Goal: Task Accomplishment & Management: Use online tool/utility

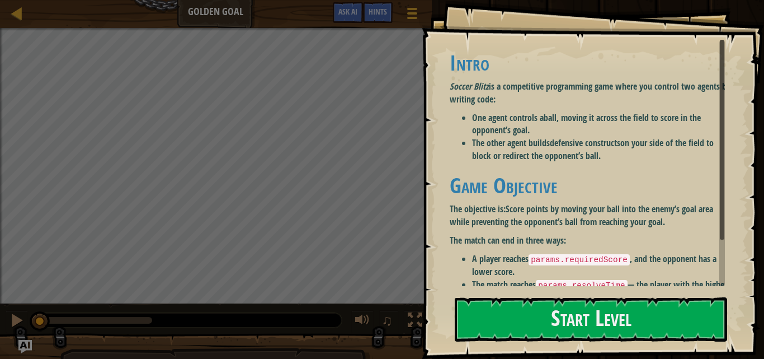
scroll to position [50, 0]
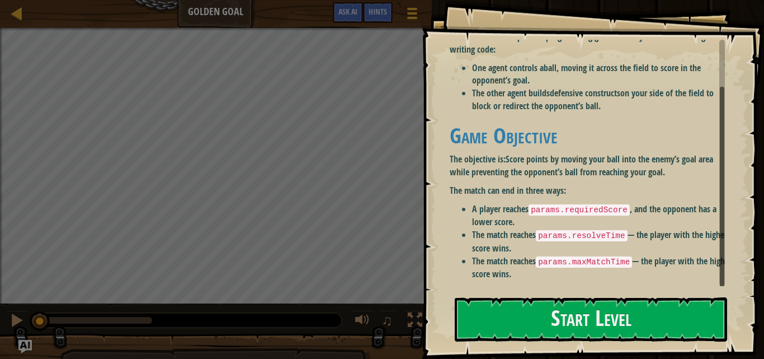
drag, startPoint x: 720, startPoint y: 197, endPoint x: 719, endPoint y: 213, distance: 15.7
click at [719, 213] on div "Intro Soccer Blitz is a competitive programming game where you control two agen…" at bounding box center [587, 163] width 275 height 247
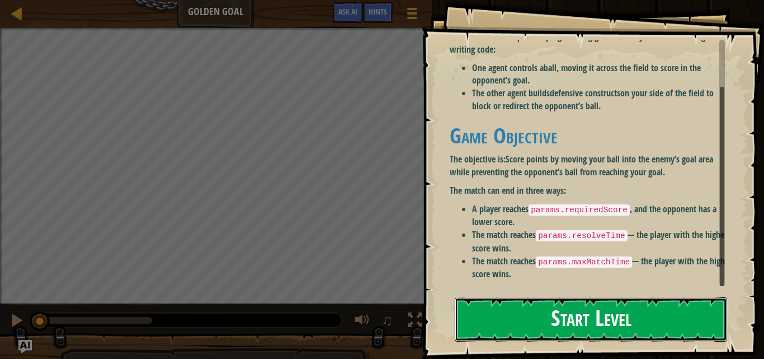
click at [552, 316] on button "Start Level" at bounding box center [591, 319] width 273 height 44
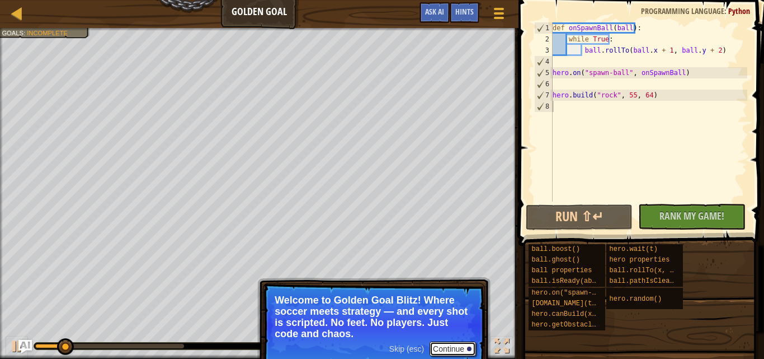
click at [444, 348] on button "Continue" at bounding box center [453, 348] width 46 height 15
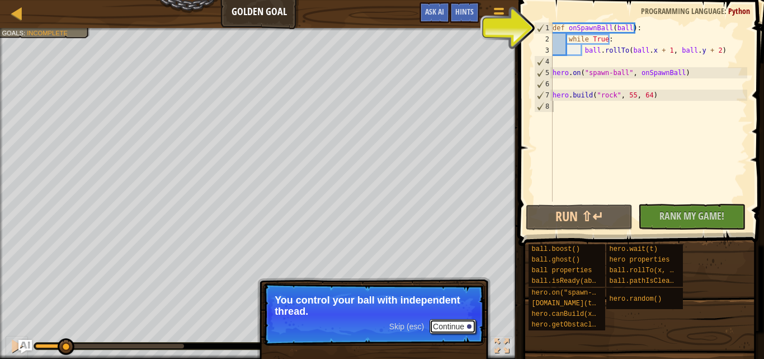
click at [457, 323] on button "Continue" at bounding box center [453, 326] width 46 height 15
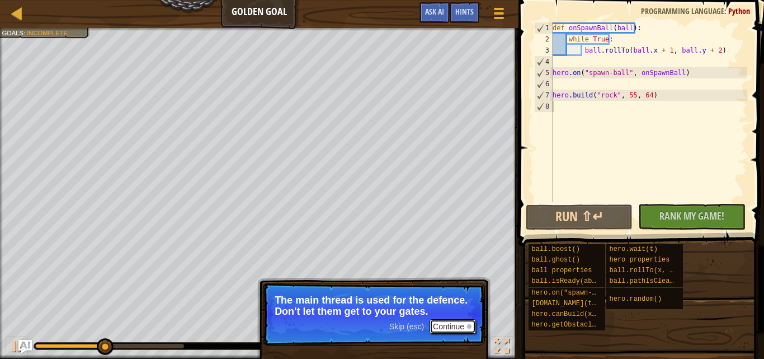
drag, startPoint x: 457, startPoint y: 323, endPoint x: 448, endPoint y: 326, distance: 8.8
click at [448, 326] on button "Continue" at bounding box center [453, 326] width 46 height 15
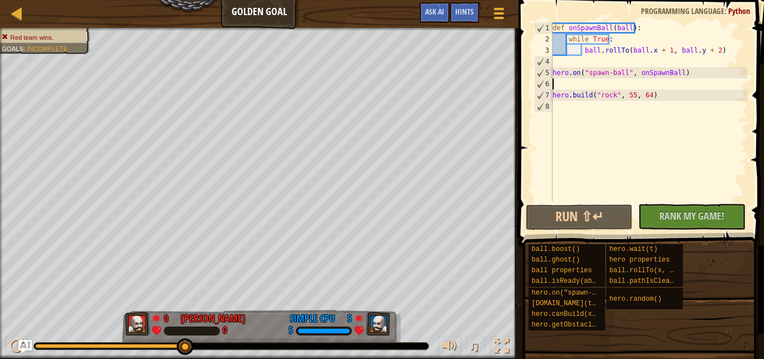
click at [573, 84] on div "def onSpawnBall ( ball ) : while True : ball . rollTo ( ball . x + 1 , ball . y…" at bounding box center [649, 122] width 197 height 201
click at [561, 48] on div "def onSpawnBall ( ball ) : while True : ball . rollTo ( ball . x + 1 , ball . y…" at bounding box center [649, 122] width 197 height 201
click at [578, 50] on div "def onSpawnBall ( ball ) : while True : ball . rollTo ( ball . x + 1 , ball . y…" at bounding box center [649, 122] width 197 height 201
click at [665, 51] on div "def onSpawnBall ( ball ) : while True : ball . rollTo ( ball . x + 1 , ball . y…" at bounding box center [649, 122] width 197 height 201
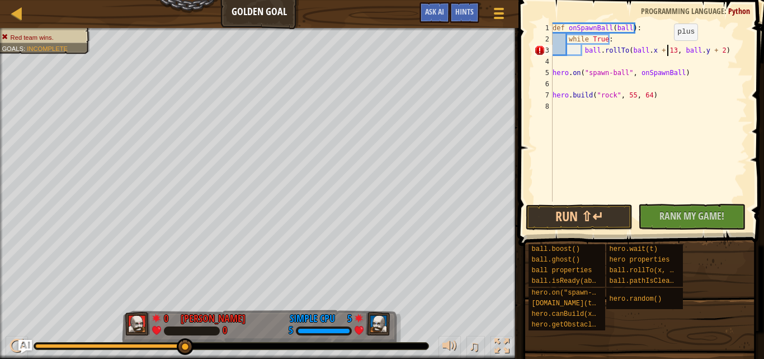
scroll to position [5, 10]
click at [715, 50] on div "def onSpawnBall ( ball ) : while True : ball . rollTo ( ball . x + 138 , ball .…" at bounding box center [649, 122] width 197 height 201
click at [600, 218] on button "Run ⇧↵" at bounding box center [579, 217] width 107 height 26
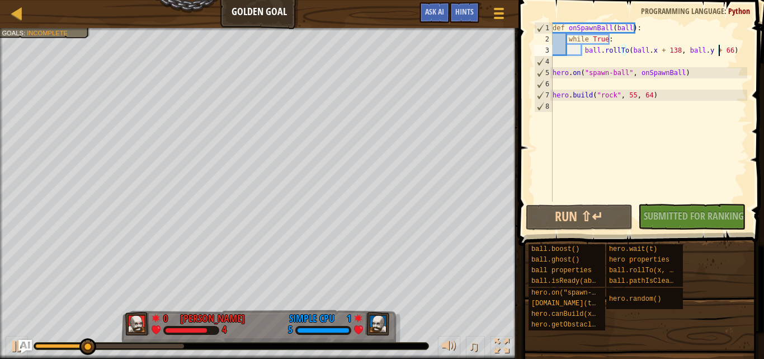
click at [629, 96] on div "def onSpawnBall ( ball ) : while True : ball . rollTo ( ball . x + 138 , ball .…" at bounding box center [649, 122] width 197 height 201
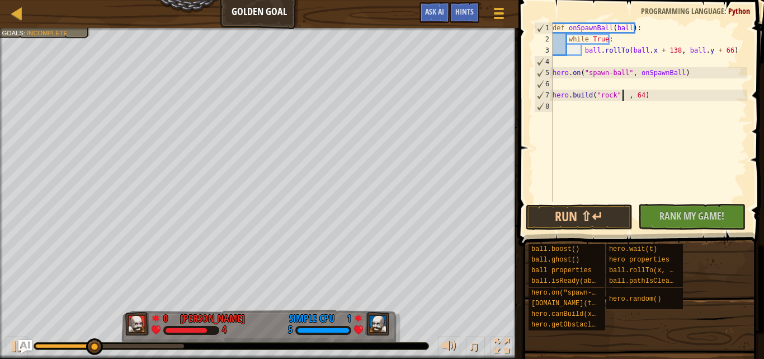
scroll to position [5, 6]
click at [644, 95] on div "def onSpawnBall ( ball ) : while True : ball . rollTo ( ball . x + 138 , ball .…" at bounding box center [649, 122] width 197 height 201
type textarea "[DOMAIN_NAME]("rock", 26, 66)"
click at [583, 210] on button "Run ⇧↵" at bounding box center [579, 217] width 107 height 26
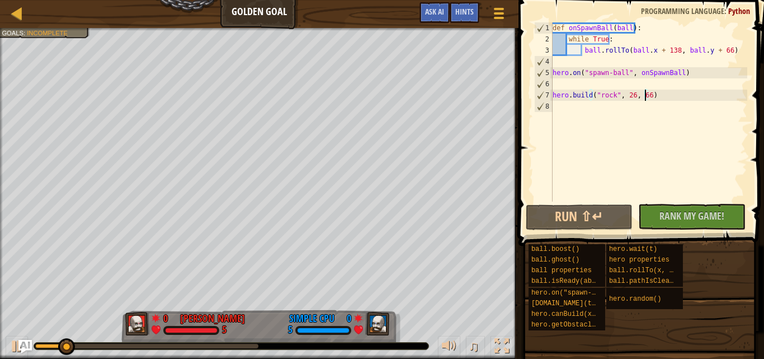
click at [565, 110] on div "def onSpawnBall ( ball ) : while True : ball . rollTo ( ball . x + 138 , ball .…" at bounding box center [649, 122] width 197 height 201
drag, startPoint x: 106, startPoint y: 349, endPoint x: 18, endPoint y: 332, distance: 89.5
click at [18, 332] on div "♫" at bounding box center [259, 343] width 519 height 34
click at [573, 49] on div "def onSpawnBall ( ball ) : while True : ball . rollTo ( ball . x + 138 , ball .…" at bounding box center [649, 122] width 197 height 201
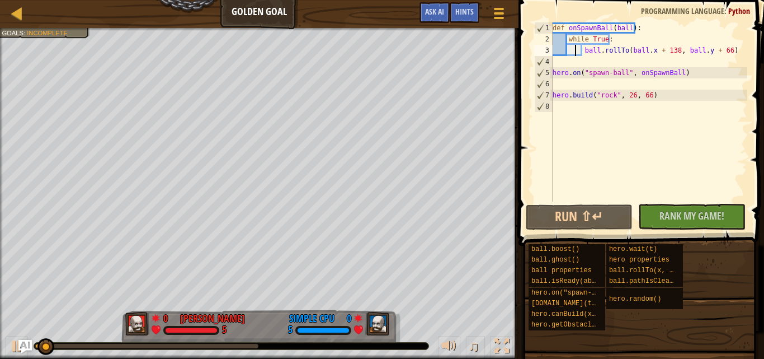
type textarea "ball.rollTo(ball.x + 138, ball.y + 66)"
click at [554, 63] on div "def onSpawnBall ( ball ) : while True : ball . rollTo ( ball . x + 138 , ball .…" at bounding box center [649, 122] width 197 height 201
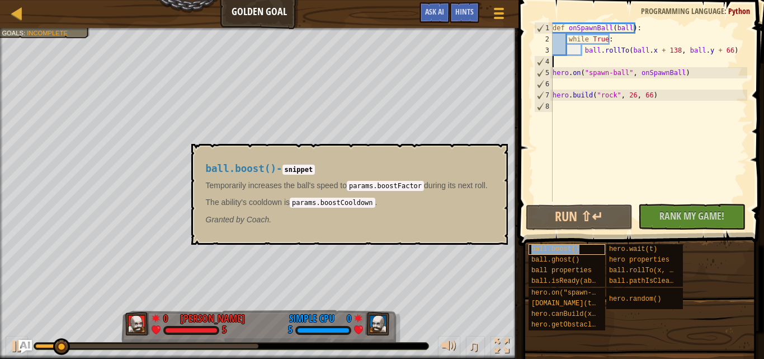
click at [562, 248] on span "ball.boost()" at bounding box center [556, 249] width 48 height 8
click at [560, 62] on div "def onSpawnBall ( ball ) : while True : ball . rollTo ( ball . x + 138 , ball .…" at bounding box center [649, 122] width 197 height 201
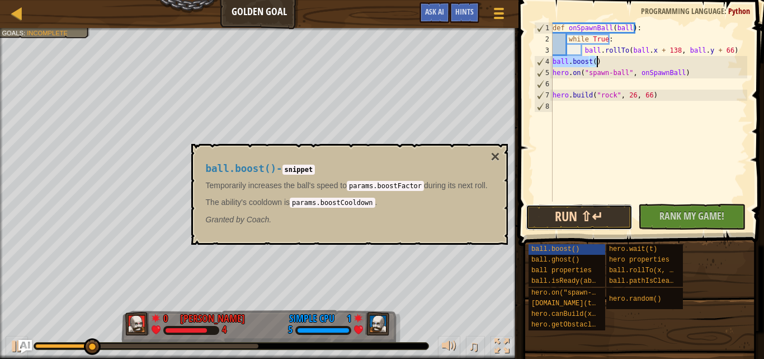
click at [604, 222] on button "Run ⇧↵" at bounding box center [579, 217] width 107 height 26
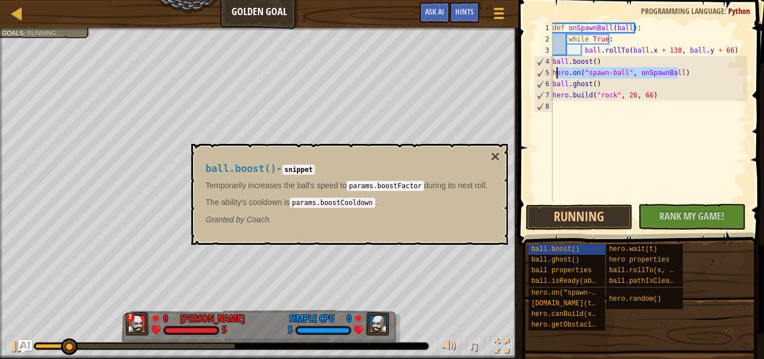
drag, startPoint x: 680, startPoint y: 74, endPoint x: 555, endPoint y: 73, distance: 125.4
click at [555, 73] on div "def onSpawnBall ( ball ) : while True : ball . rollTo ( ball . x + 138 , ball .…" at bounding box center [649, 122] width 197 height 201
click at [674, 72] on div "def onSpawnBall ( ball ) : while True : ball . rollTo ( ball . x + 138 , ball .…" at bounding box center [649, 111] width 197 height 179
drag, startPoint x: 688, startPoint y: 76, endPoint x: 551, endPoint y: 72, distance: 137.2
click at [551, 72] on div "hero.on("spawn-ball", onSpawnBall) 1 2 3 4 5 6 7 8 def onSpawnBall ( ball ) : w…" at bounding box center [639, 111] width 215 height 179
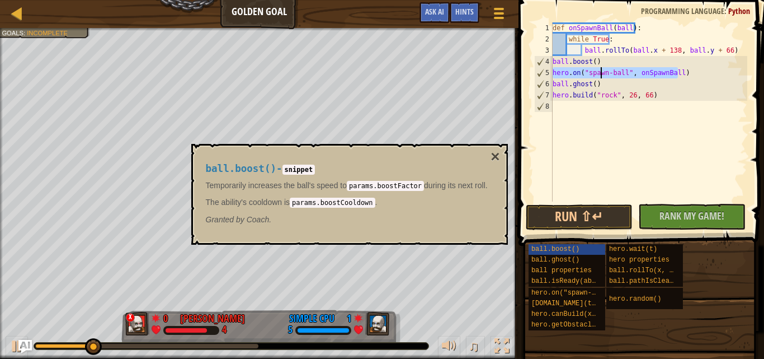
type textarea "[DOMAIN_NAME]("rock", 26, 66)"
type textarea "hero.on("spawn-ball", onSpawnBall)"
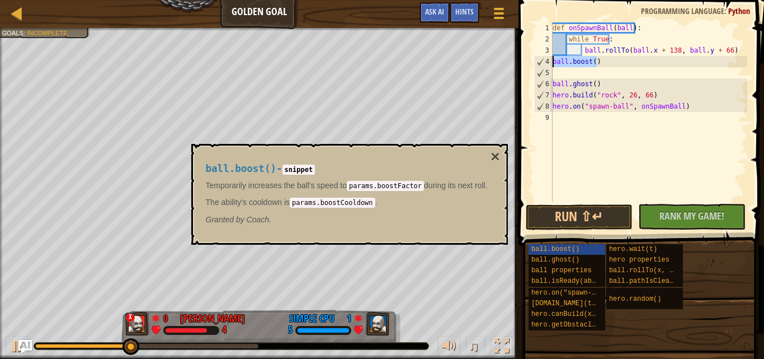
drag, startPoint x: 601, startPoint y: 60, endPoint x: 554, endPoint y: 60, distance: 46.5
click at [554, 60] on div "def onSpawnBall ( ball ) : while True : ball . rollTo ( ball . x + 138 , ball .…" at bounding box center [649, 122] width 197 height 201
type textarea "ball.boost()"
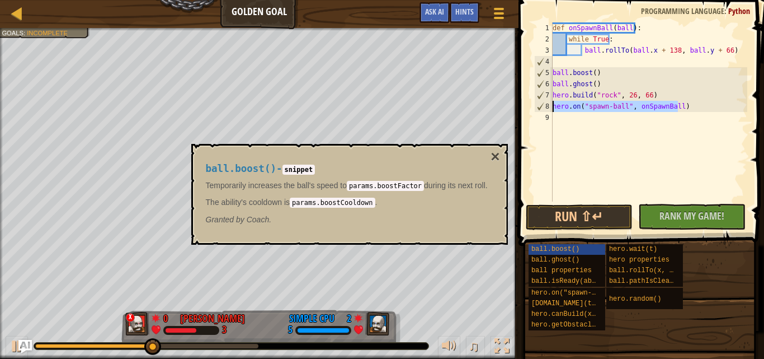
drag, startPoint x: 683, startPoint y: 108, endPoint x: 555, endPoint y: 110, distance: 128.2
click at [555, 110] on div "def onSpawnBall ( ball ) : while True : ball . rollTo ( ball . x + 138 , ball .…" at bounding box center [649, 122] width 197 height 201
type textarea "hero.on("spawn-ball", onSpawnBall)"
click at [690, 108] on div "def onSpawnBall ( ball ) : while True : ball . rollTo ( ball . x + 138 , ball .…" at bounding box center [649, 122] width 197 height 201
drag, startPoint x: 690, startPoint y: 108, endPoint x: 551, endPoint y: 103, distance: 139.4
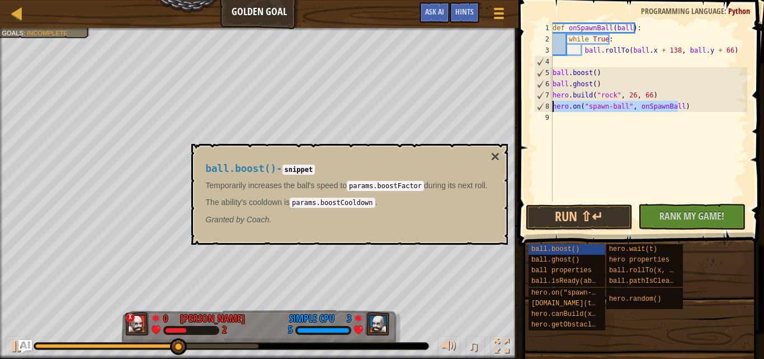
click at [551, 103] on div "hero.on("spawn-ball", onSpawnBall) 1 2 3 4 5 6 7 8 9 def onSpawnBall ( ball ) :…" at bounding box center [639, 111] width 215 height 179
type textarea "ball.ghost()"
type textarea "hero.on("spawn-ball", onSpawnBall)"
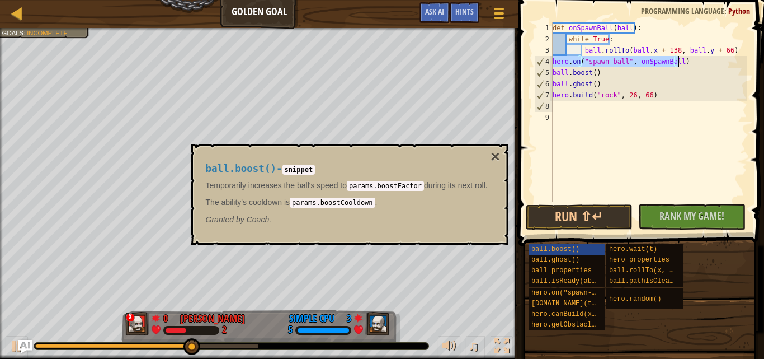
click at [613, 153] on div "def onSpawnBall ( ball ) : while True : ball . rollTo ( ball . x + 138 , ball .…" at bounding box center [649, 122] width 197 height 201
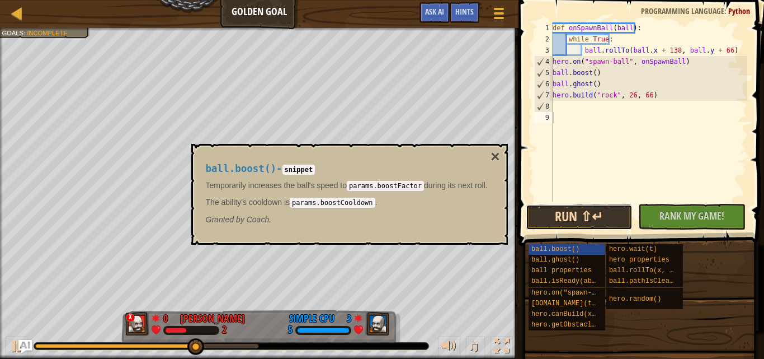
click at [576, 212] on button "Run ⇧↵" at bounding box center [579, 217] width 107 height 26
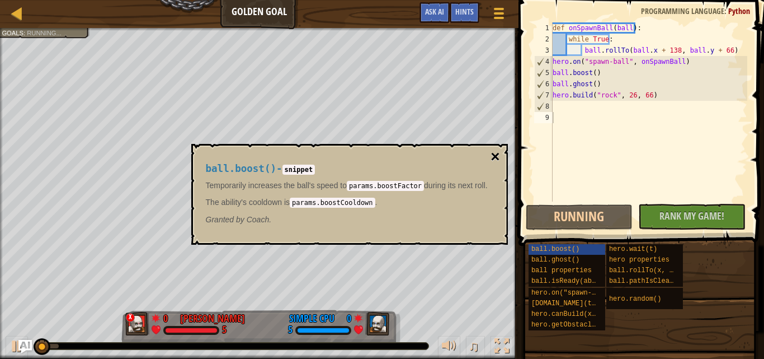
click at [492, 152] on button "×" at bounding box center [495, 157] width 9 height 16
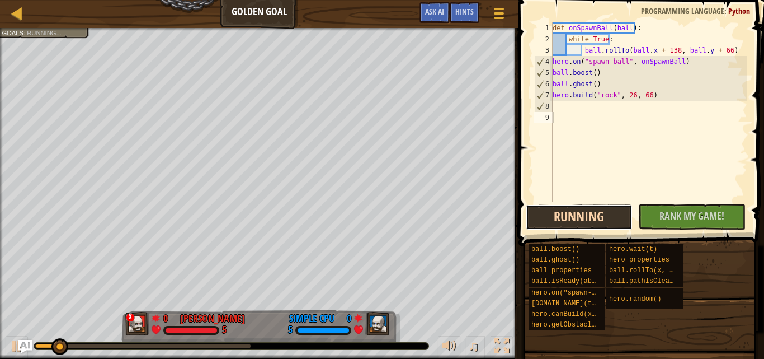
click at [601, 218] on button "Running" at bounding box center [579, 217] width 107 height 26
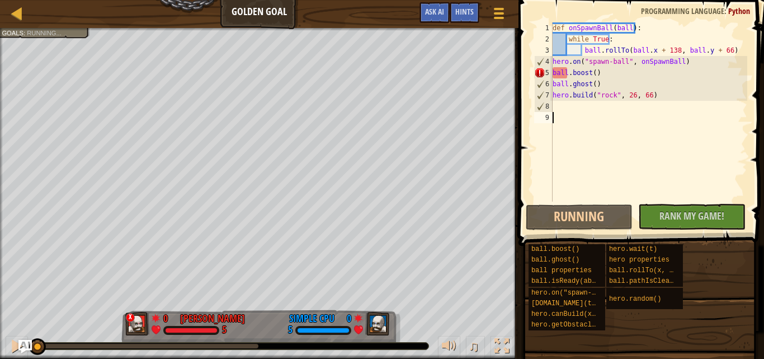
click at [559, 72] on div "def onSpawnBall ( ball ) : while True : ball . rollTo ( ball . x + 138 , ball .…" at bounding box center [649, 122] width 197 height 201
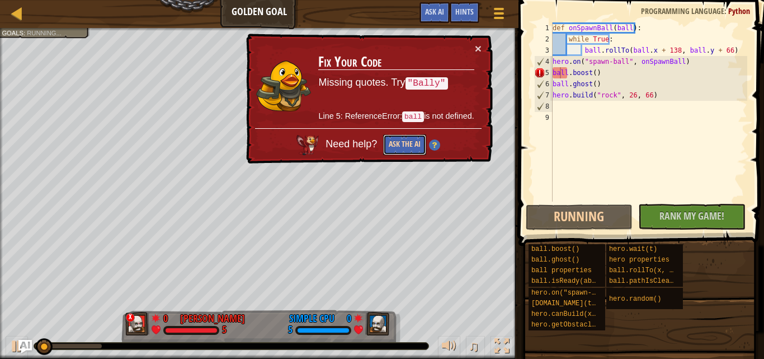
click at [404, 145] on button "Ask the AI" at bounding box center [404, 144] width 43 height 21
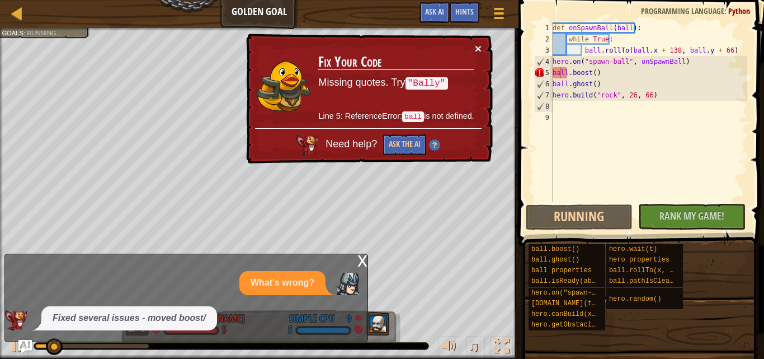
click at [477, 47] on button "×" at bounding box center [478, 49] width 7 height 12
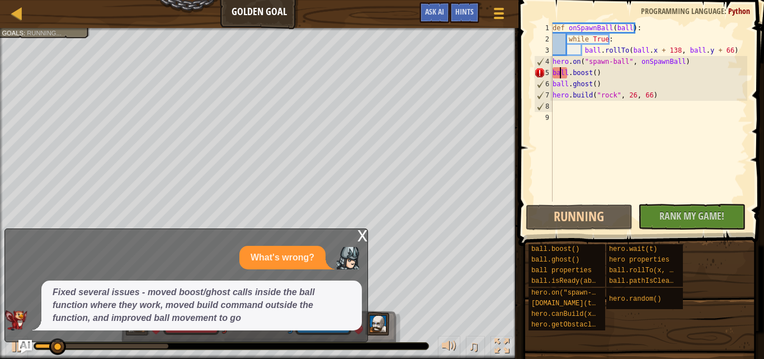
click at [567, 74] on div "def onSpawnBall ( ball ) : while True : ball . rollTo ( ball . x + 138 , ball .…" at bounding box center [649, 122] width 197 height 201
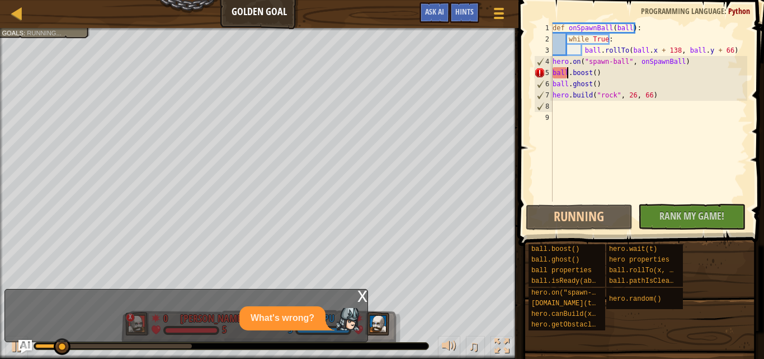
type textarea "bally.boost()"
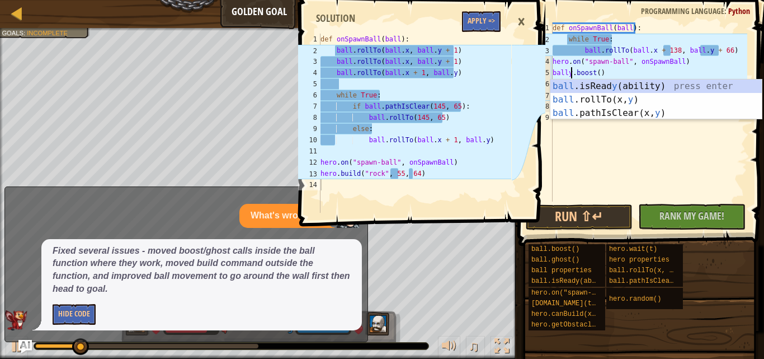
click at [609, 158] on div "def onSpawnBall ( ball ) : while True : ball . rollTo ( ball . x + 138 , ball .…" at bounding box center [649, 122] width 197 height 201
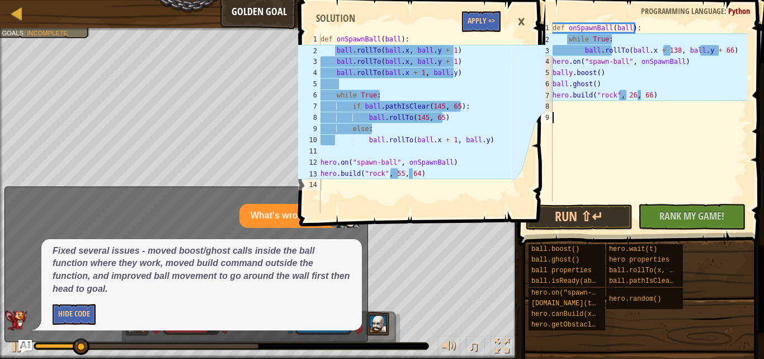
scroll to position [5, 0]
click at [587, 214] on button "Run ⇧↵" at bounding box center [579, 217] width 107 height 26
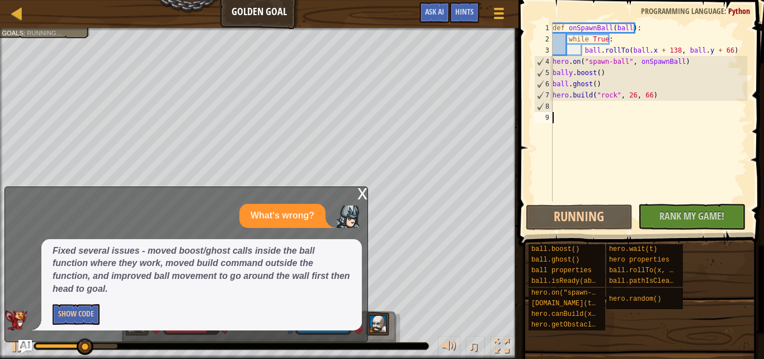
click at [361, 196] on div "x" at bounding box center [363, 192] width 10 height 11
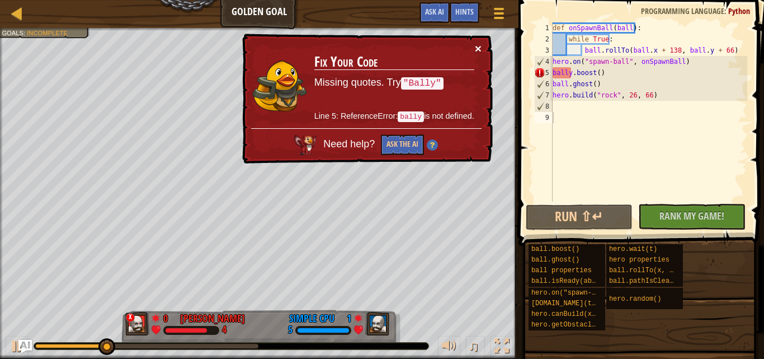
click at [475, 44] on button "×" at bounding box center [478, 49] width 7 height 12
drag, startPoint x: 607, startPoint y: 76, endPoint x: 547, endPoint y: 72, distance: 59.5
click at [547, 72] on div "1 2 3 4 5 6 7 8 9 def onSpawnBall ( ball ) : while True : ball . rollTo ( ball …" at bounding box center [639, 111] width 215 height 179
type textarea "bally.boost()"
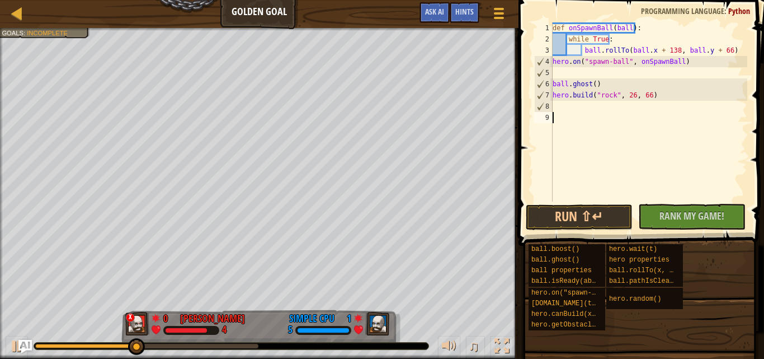
click at [620, 137] on div "def onSpawnBall ( ball ) : while True : ball . rollTo ( ball . x + 138 , ball .…" at bounding box center [649, 122] width 197 height 201
click at [584, 74] on div "def onSpawnBall ( ball ) : while True : ball . rollTo ( ball . x + 138 , ball .…" at bounding box center [649, 122] width 197 height 201
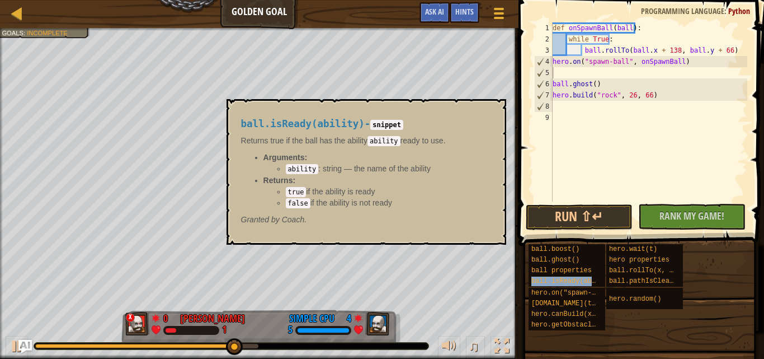
type textarea "ball.isReady(ability)"
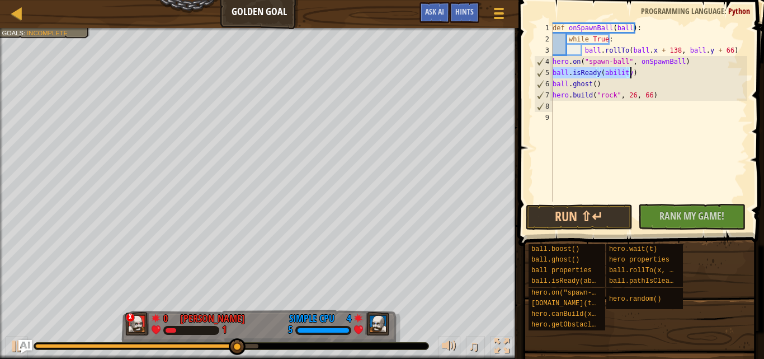
click at [625, 143] on div "def onSpawnBall ( ball ) : while True : ball . rollTo ( ball . x + 138 , ball .…" at bounding box center [649, 122] width 197 height 201
click at [639, 73] on div "def onSpawnBall ( ball ) : while True : ball . rollTo ( ball . x + 138 , ball .…" at bounding box center [649, 122] width 197 height 201
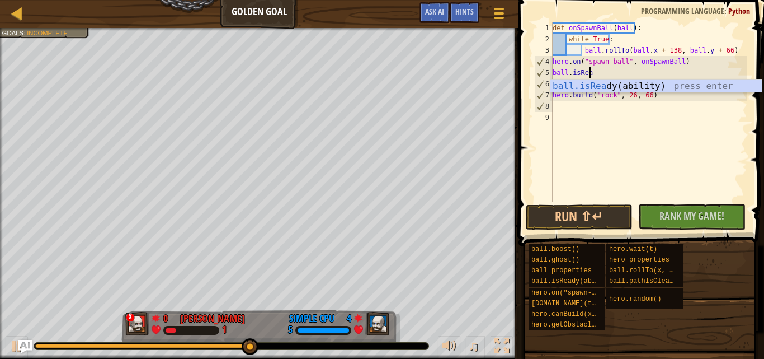
type textarea "b"
type textarea "hero.on("spawn-ball", onSpawnBall"
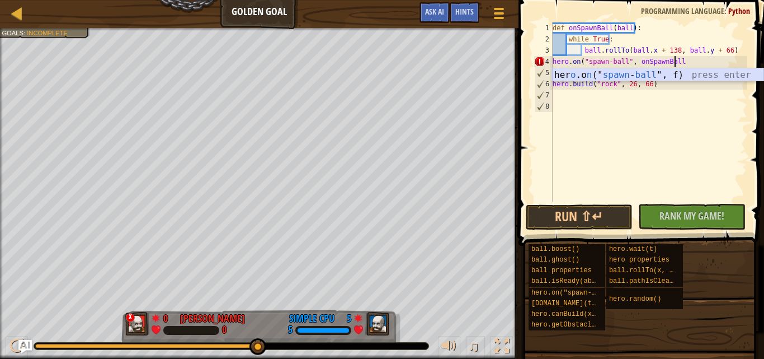
click at [638, 74] on div "her o .o n (" spawn - ball ", f) press enter" at bounding box center [658, 88] width 212 height 40
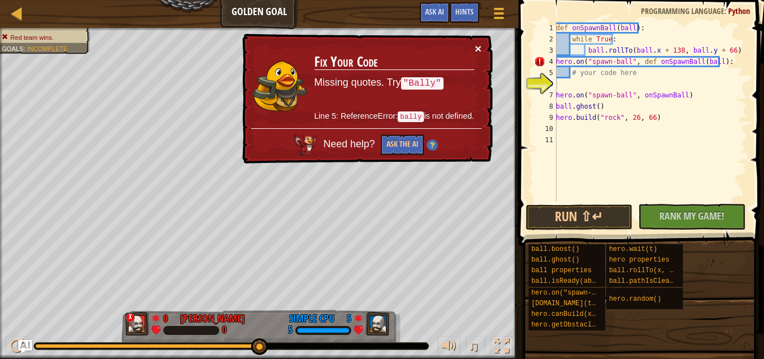
click at [477, 46] on button "×" at bounding box center [478, 49] width 7 height 12
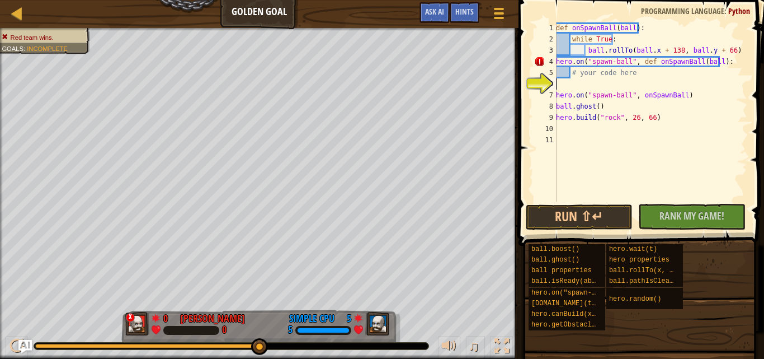
click at [567, 87] on div "def onSpawnBall ( ball ) : while True : ball . rollTo ( ball . x + 138 , ball .…" at bounding box center [651, 122] width 194 height 201
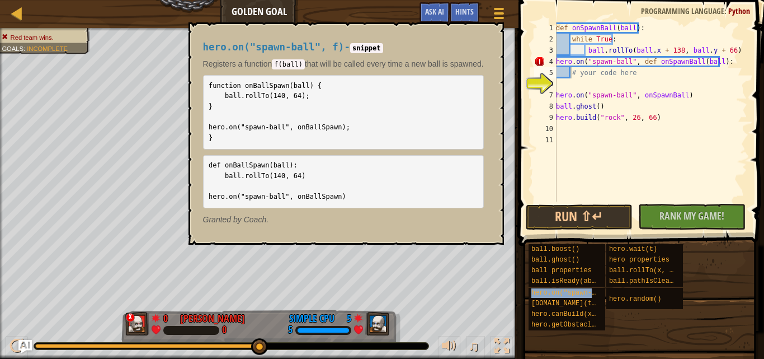
type textarea "hero.on("spawn-ball", f)# your code here"
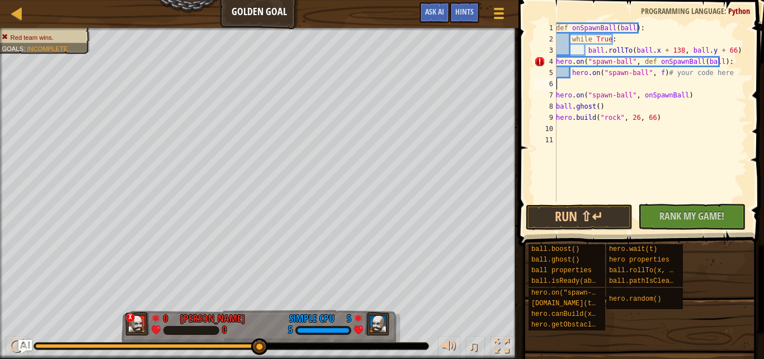
click at [634, 86] on div "def onSpawnBall ( ball ) : while True : ball . rollTo ( ball . x + 138 , ball .…" at bounding box center [651, 122] width 194 height 201
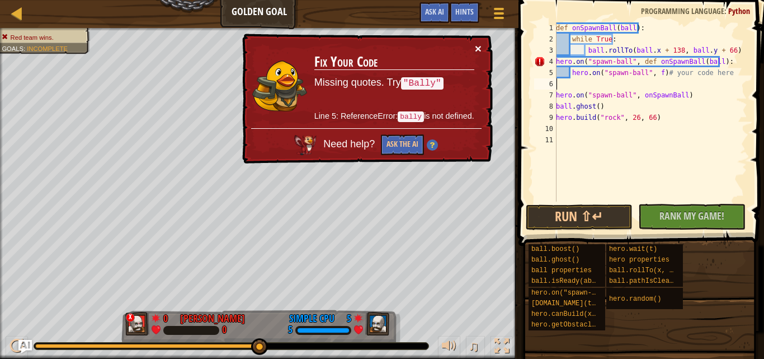
click at [477, 44] on button "×" at bounding box center [478, 49] width 7 height 12
click at [624, 63] on div "def onSpawnBall ( ball ) : while True : ball . rollTo ( ball . x + 138 , ball .…" at bounding box center [651, 122] width 194 height 201
click at [627, 58] on div "def onSpawnBall ( ball ) : while True : ball . rollTo ( ball . x + 138 , ball .…" at bounding box center [651, 122] width 194 height 201
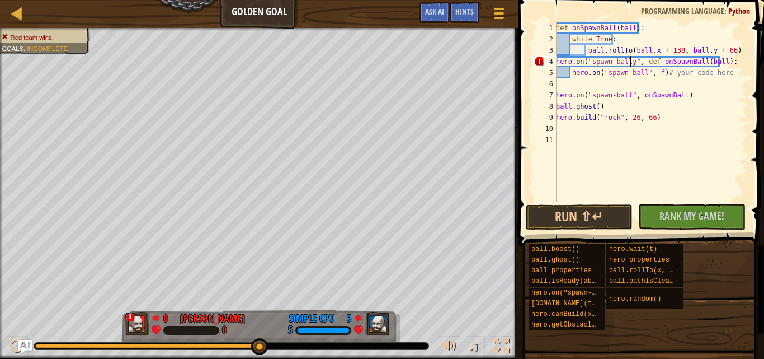
click at [715, 62] on div "def onSpawnBall ( ball ) : while True : ball . rollTo ( ball . x + 138 , ball .…" at bounding box center [651, 122] width 194 height 201
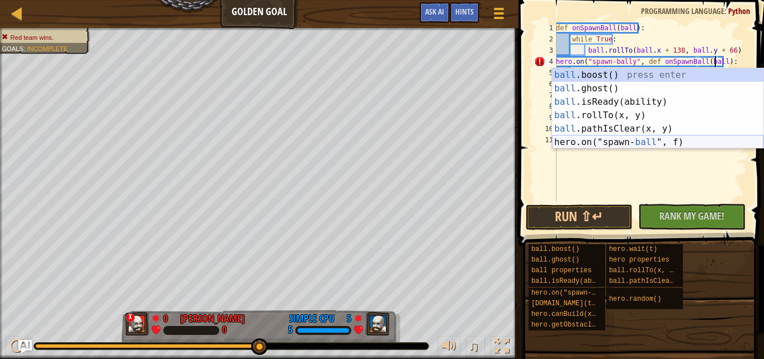
click at [613, 144] on div "ball .boost() press enter ball .ghost() press enter ball .isReady(ability) pres…" at bounding box center [658, 121] width 212 height 107
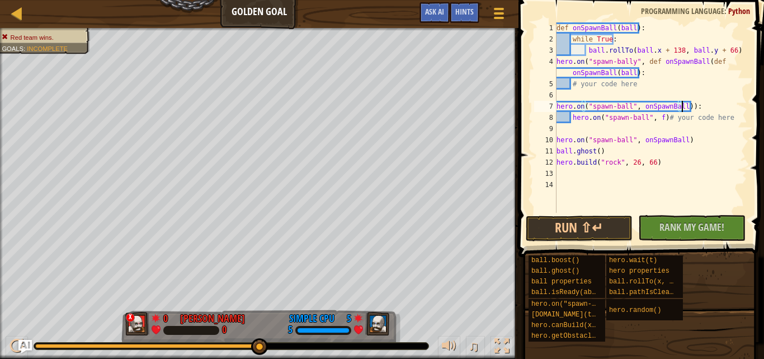
scroll to position [5, 11]
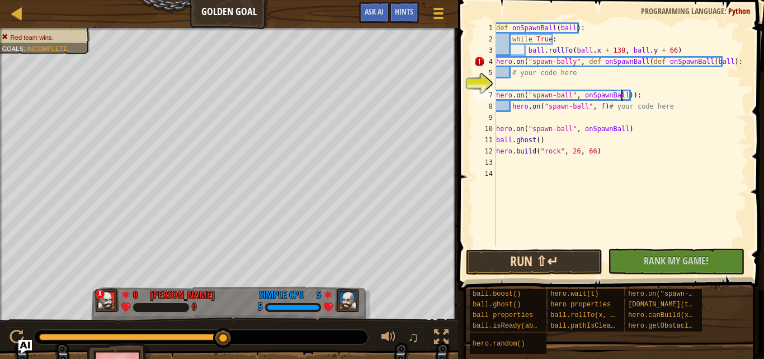
type textarea "hero.on("spawn-ball", onSpawnBall)):"
click at [523, 256] on button "Run ⇧↵" at bounding box center [534, 262] width 137 height 26
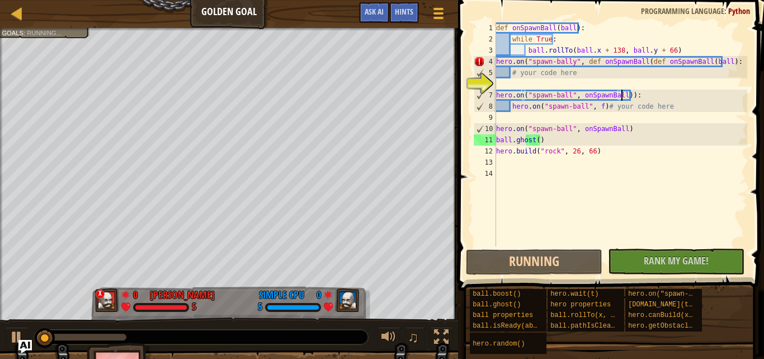
click at [515, 87] on div "def onSpawnBall ( ball ) : while True : ball . rollTo ( ball . x + 138 , ball .…" at bounding box center [621, 145] width 254 height 246
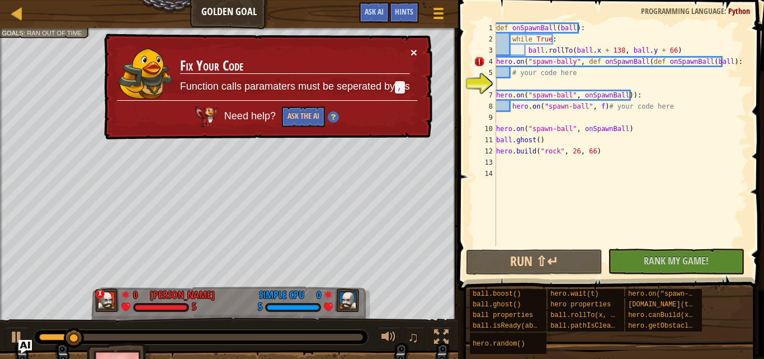
click at [411, 51] on button "×" at bounding box center [414, 52] width 7 height 12
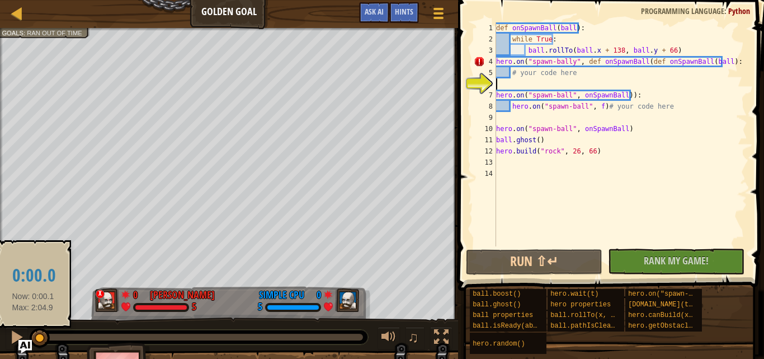
drag, startPoint x: 87, startPoint y: 335, endPoint x: 33, endPoint y: 334, distance: 53.8
click at [33, 334] on div at bounding box center [40, 338] width 20 height 20
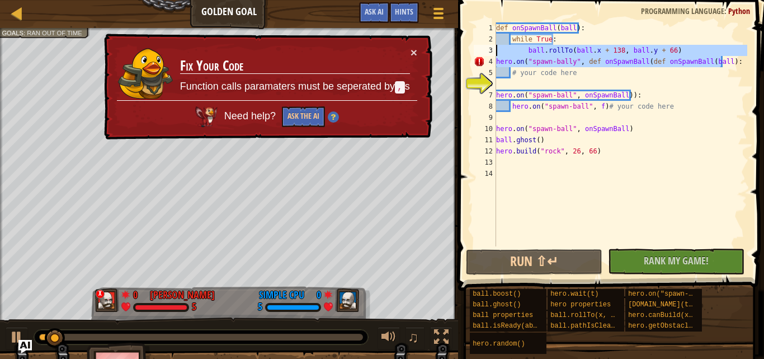
drag, startPoint x: 726, startPoint y: 62, endPoint x: 464, endPoint y: 55, distance: 262.0
click at [464, 55] on div "1 2 3 4 5 6 7 8 9 10 11 12 13 14 def onSpawnBall ( ball ) : while True : ball .…" at bounding box center [609, 167] width 309 height 323
type textarea "ball.rollTo(ball.x + 138, ball.y + 66) hero.on("spawn-bally", def onSpawnBall(d…"
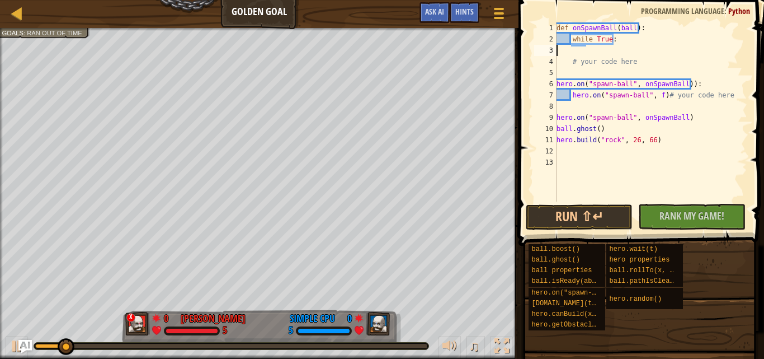
click at [625, 194] on div "def onSpawnBall ( ball ) : while True : # your code here hero . on ( "spawn-bal…" at bounding box center [651, 122] width 193 height 201
click at [591, 217] on button "Run ⇧↵" at bounding box center [579, 217] width 107 height 26
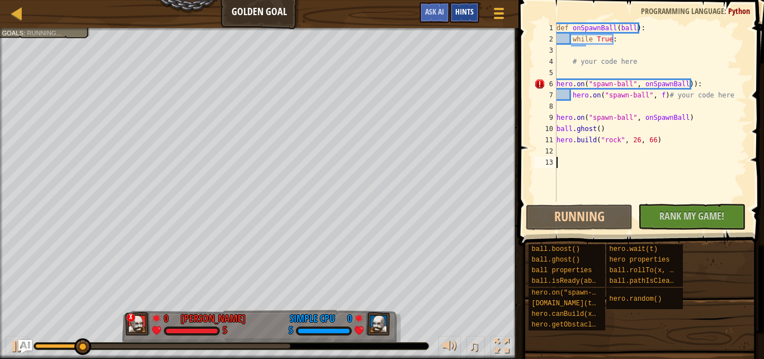
click at [470, 8] on span "Hints" at bounding box center [465, 11] width 18 height 11
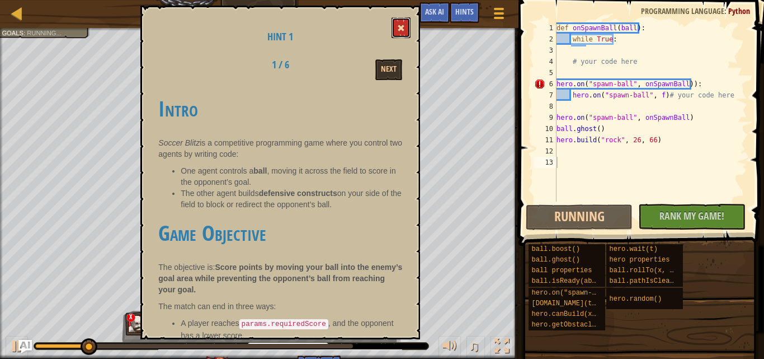
click at [396, 25] on button at bounding box center [401, 27] width 19 height 21
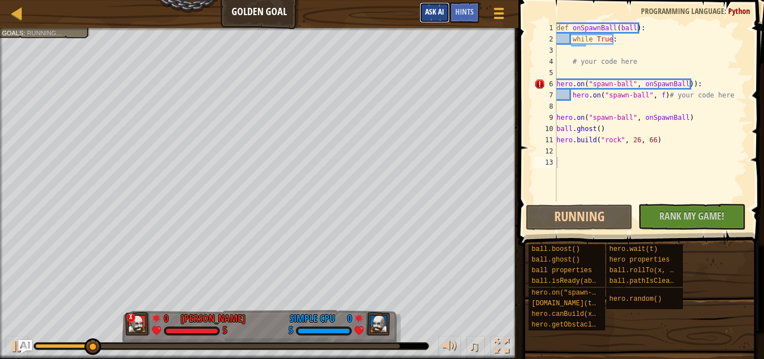
click at [425, 15] on span "Ask AI" at bounding box center [434, 11] width 19 height 11
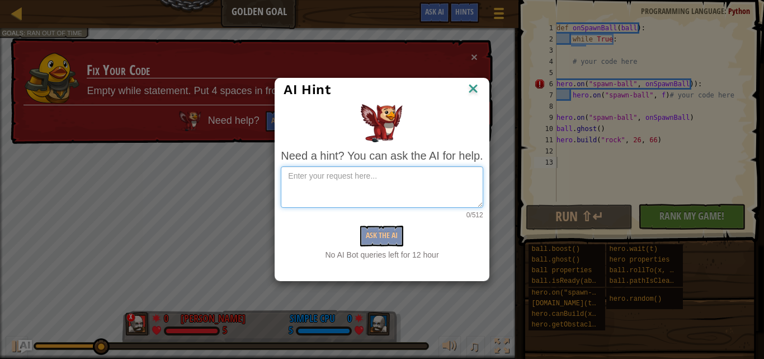
click at [410, 184] on textarea at bounding box center [382, 186] width 202 height 41
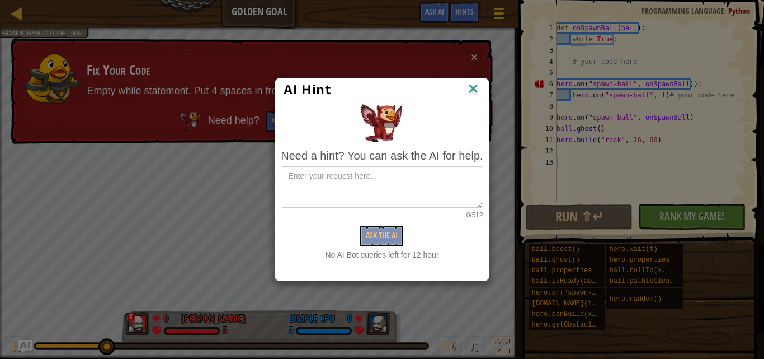
click at [472, 87] on img at bounding box center [473, 89] width 15 height 17
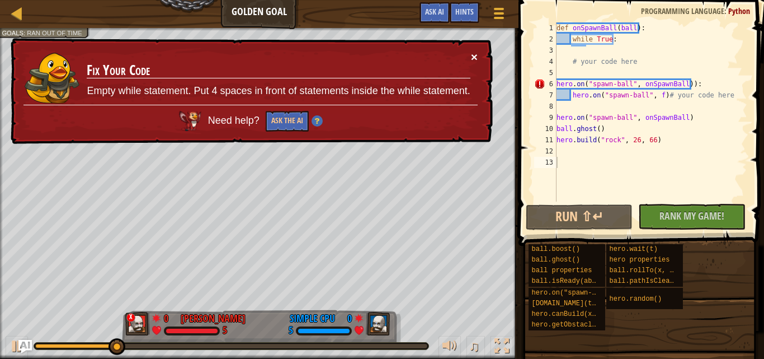
click at [473, 57] on button "×" at bounding box center [474, 57] width 7 height 12
drag, startPoint x: 699, startPoint y: 83, endPoint x: 551, endPoint y: 87, distance: 147.8
click at [551, 87] on div "1 2 3 4 5 6 7 8 9 10 11 12 13 def onSpawnBall ( ball ) : while True : # your co…" at bounding box center [639, 111] width 215 height 179
type textarea "hero.on("spawn-ball", onSpawnBall)):"
type textarea "# your code here"
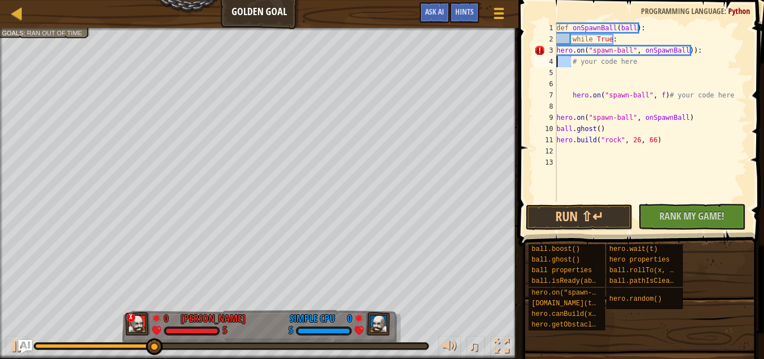
drag, startPoint x: 570, startPoint y: 62, endPoint x: 550, endPoint y: 59, distance: 20.3
click at [550, 59] on div "hero.on("spawn-ball", onSpawnBall)): 1 2 3 4 5 6 7 8 9 10 11 12 13 def onSpawnB…" at bounding box center [639, 111] width 215 height 179
type textarea "hero.on("spawn-ball", onSpawnBall)):"
click at [576, 77] on div "def onSpawnBall ( ball ) : while True : hero . on ( "spawn-ball" , onSpawnBall …" at bounding box center [651, 122] width 193 height 201
click at [564, 46] on div "def onSpawnBall ( ball ) : while True : hero . on ( "spawn-ball" , onSpawnBall …" at bounding box center [651, 122] width 193 height 201
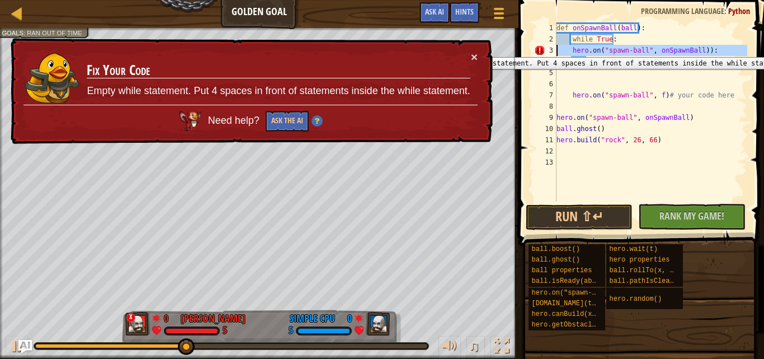
click at [539, 49] on div "3" at bounding box center [545, 50] width 22 height 11
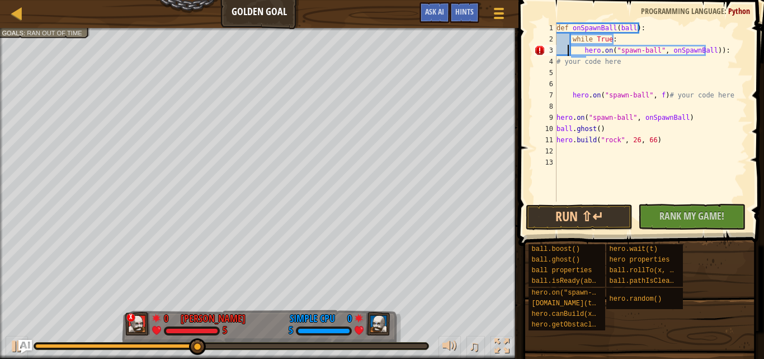
type textarea "hero.on("spawn-ball", onSpawnBall)):"
click at [620, 79] on div "def onSpawnBall ( ball ) : while True : hero . on ( "spawn-ball" , onSpawnBall …" at bounding box center [651, 122] width 193 height 201
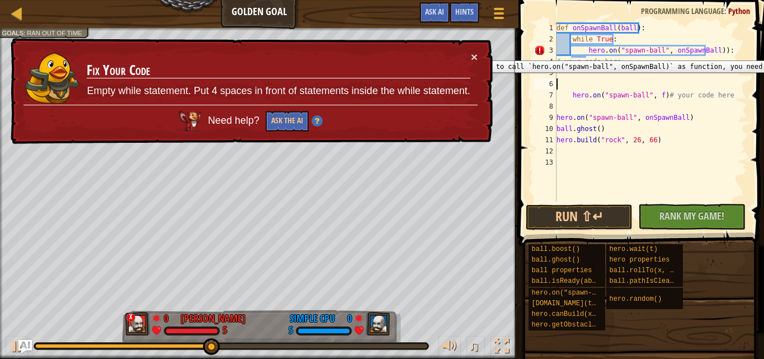
click at [542, 52] on div "3" at bounding box center [545, 50] width 22 height 11
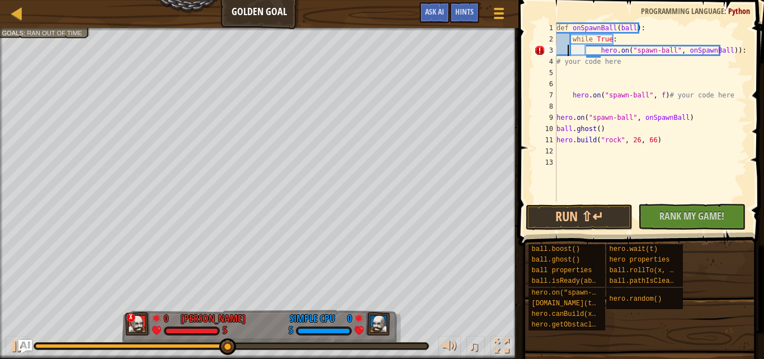
type textarea "hero.on("spawn-ball", onSpawnBall)):"
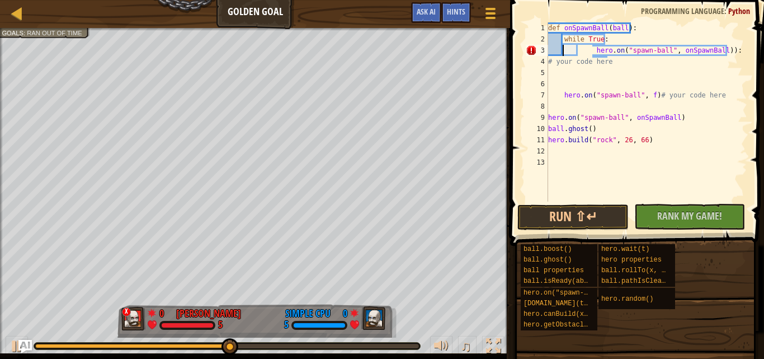
click at [606, 81] on div "def onSpawnBall ( ball ) : while True : hero . on ( "spawn-ball" , onSpawnBall …" at bounding box center [646, 122] width 201 height 201
click at [591, 49] on div "def onSpawnBall ( ball ) : while True : hero . on ( "spawn-ball" , onSpawnBall …" at bounding box center [646, 122] width 201 height 201
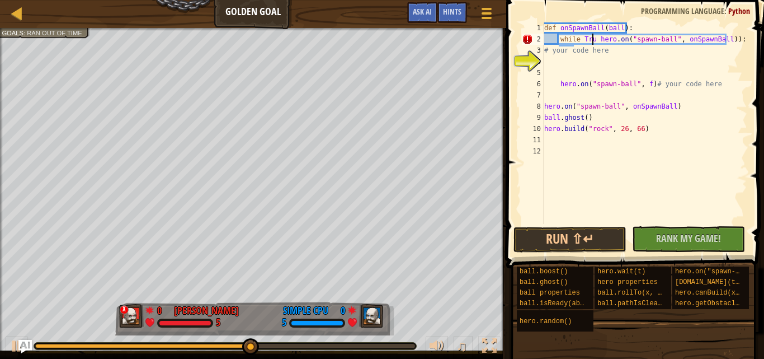
scroll to position [5, 4]
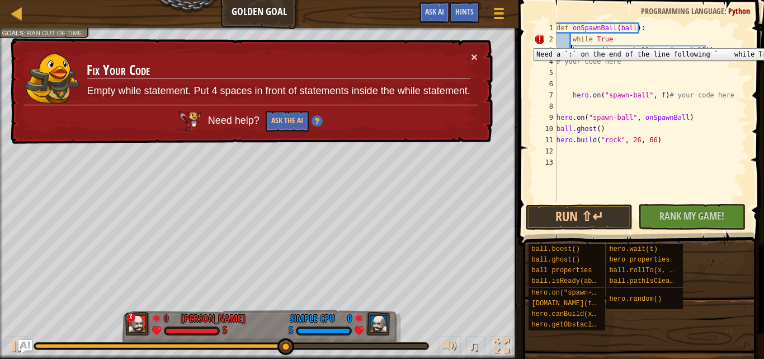
click at [540, 40] on div "2" at bounding box center [545, 39] width 22 height 11
click at [472, 52] on button "×" at bounding box center [474, 57] width 7 height 12
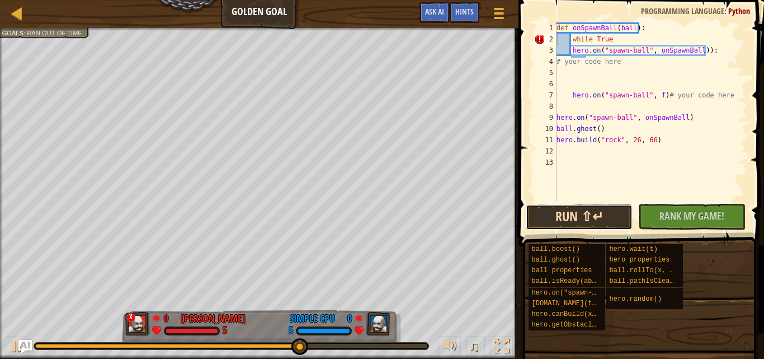
click at [582, 221] on button "Run ⇧↵" at bounding box center [579, 217] width 107 height 26
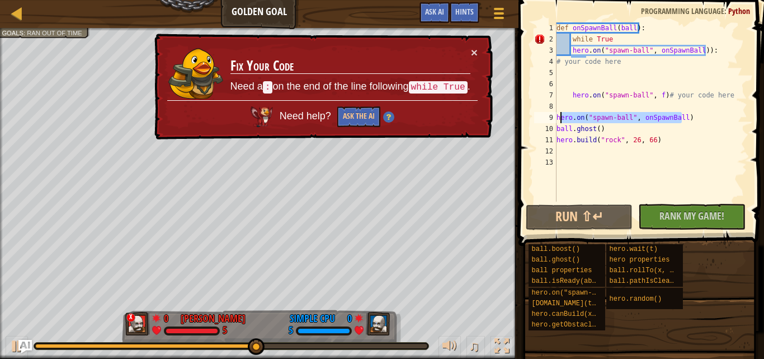
drag, startPoint x: 693, startPoint y: 118, endPoint x: 561, endPoint y: 118, distance: 132.1
click at [561, 118] on div "def onSpawnBall ( ball ) : while True hero . on ( "spawn-ball" , onSpawnBall ))…" at bounding box center [651, 122] width 193 height 201
type textarea "hero.on("spawn-ball", onSpawnBall)"
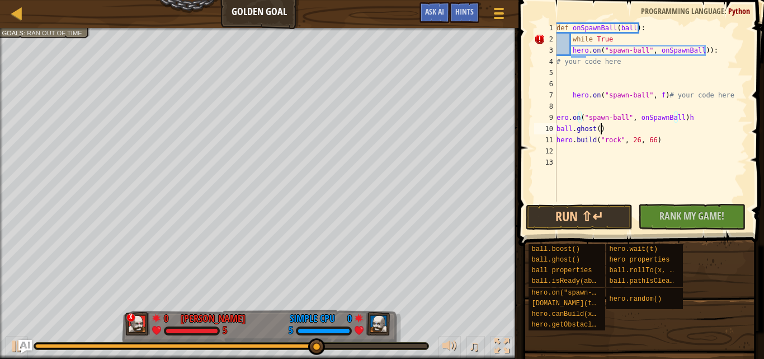
click at [695, 124] on div "def onSpawnBall ( ball ) : while True hero . on ( "spawn-ball" , onSpawnBall ))…" at bounding box center [651, 122] width 193 height 201
click at [687, 119] on div "def onSpawnBall ( ball ) : while True hero . on ( "spawn-ball" , onSpawnBall ))…" at bounding box center [651, 122] width 193 height 201
click at [557, 118] on div "def onSpawnBall ( ball ) : while True hero . on ( "spawn-ball" , onSpawnBall ))…" at bounding box center [651, 122] width 193 height 201
type textarea "hero.on("spawn-ball", onSpawnBall)"
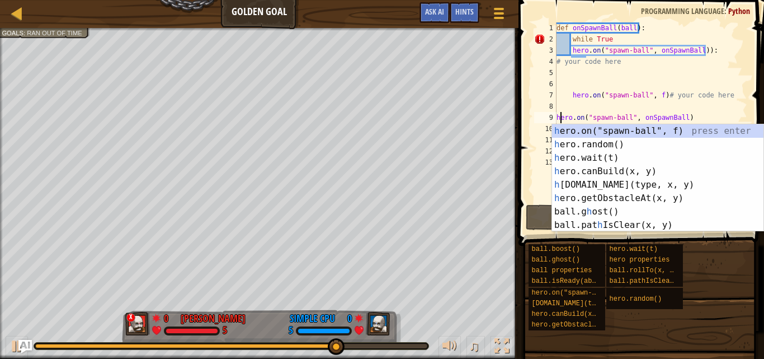
scroll to position [5, 1]
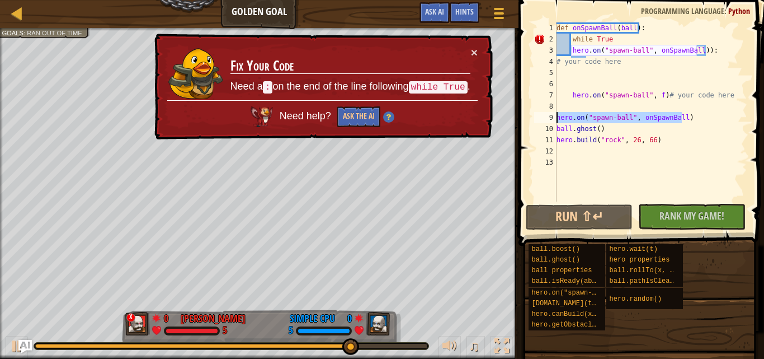
drag, startPoint x: 688, startPoint y: 119, endPoint x: 556, endPoint y: 118, distance: 132.1
click at [556, 118] on div "hero.on("spawn-ball", onSpawnBall) 1 2 3 4 5 6 7 8 9 10 11 12 13 def onSpawnBal…" at bounding box center [639, 111] width 215 height 179
drag, startPoint x: 565, startPoint y: 119, endPoint x: 616, endPoint y: 40, distance: 93.9
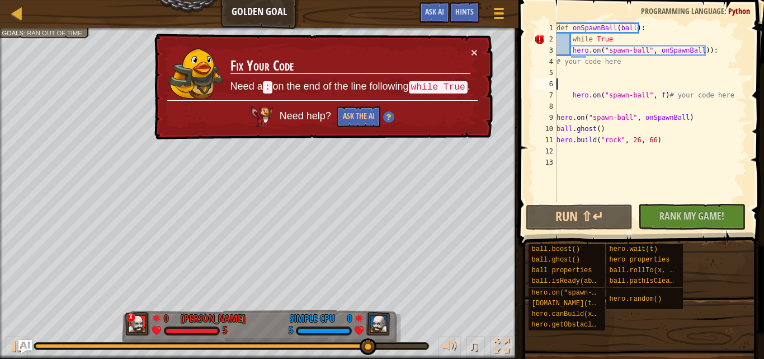
drag, startPoint x: 616, startPoint y: 40, endPoint x: 673, endPoint y: 80, distance: 69.9
click at [673, 80] on div "def onSpawnBall ( ball ) : while True hero . on ( "spawn-ball" , onSpawnBall ))…" at bounding box center [651, 122] width 193 height 201
click at [615, 40] on div "def onSpawnBall ( ball ) : while True hero . on ( "spawn-ball" , onSpawnBall ))…" at bounding box center [651, 122] width 193 height 201
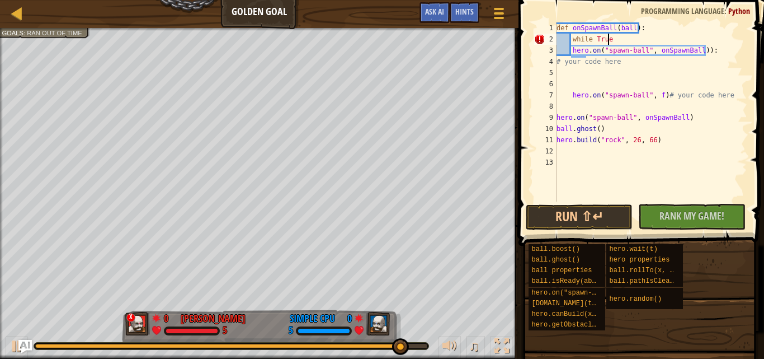
scroll to position [5, 4]
click at [623, 62] on div "def onSpawnBall ( ball ) : while True : hero . on ( "spawn-ball" , onSpawnBall …" at bounding box center [651, 122] width 193 height 201
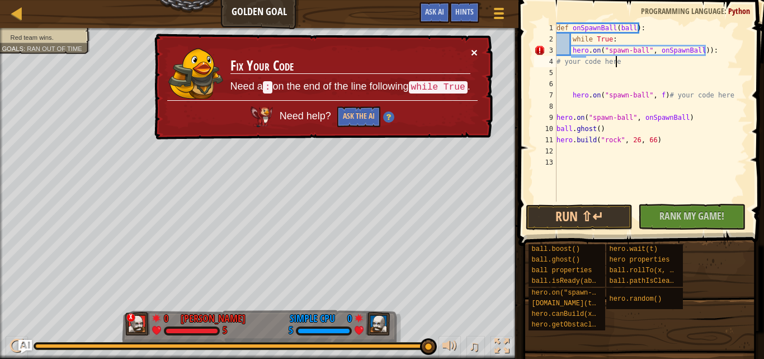
type textarea "# your code here"
click at [471, 48] on button "×" at bounding box center [474, 52] width 7 height 12
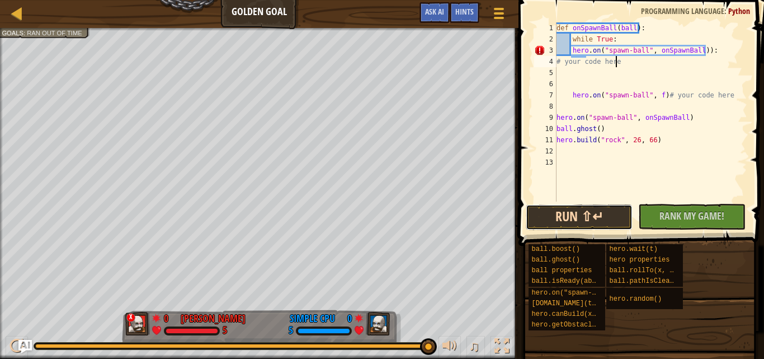
click at [562, 212] on button "Run ⇧↵" at bounding box center [579, 217] width 107 height 26
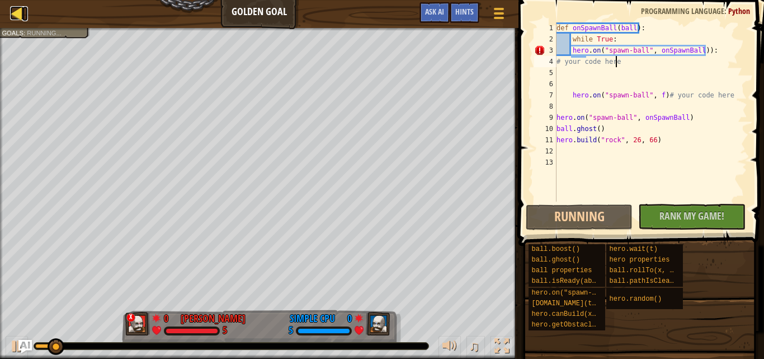
click at [12, 13] on div at bounding box center [17, 13] width 14 height 14
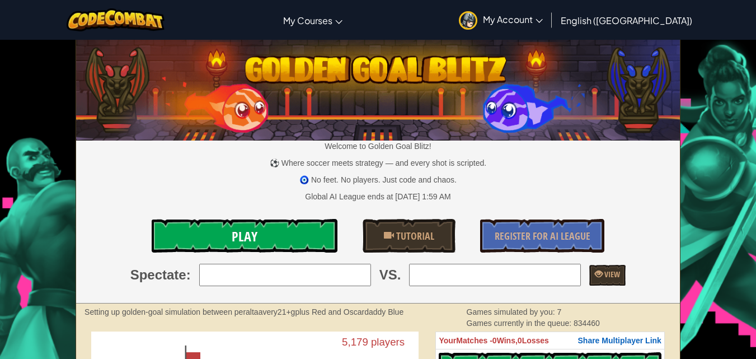
click at [262, 229] on link "Play" at bounding box center [245, 236] width 186 height 34
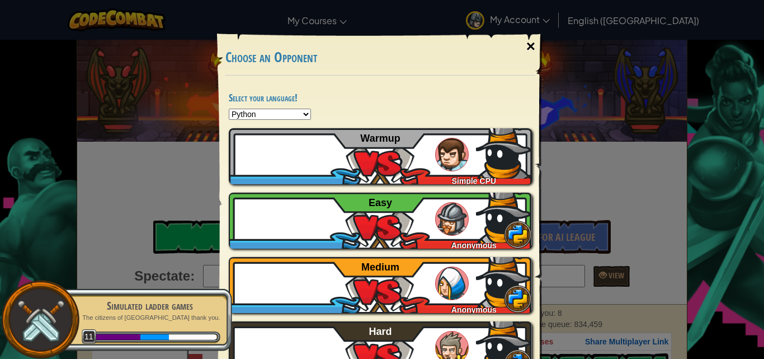
click at [528, 45] on div "×" at bounding box center [531, 46] width 26 height 32
